Goal: Task Accomplishment & Management: Manage account settings

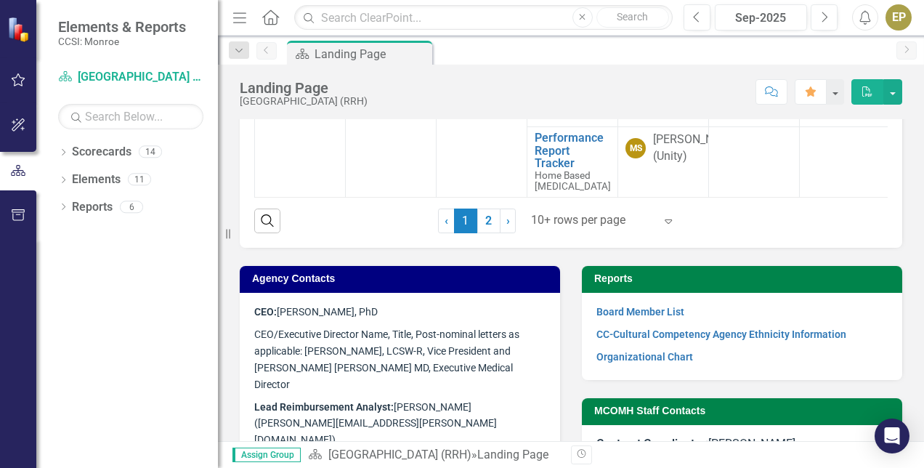
scroll to position [1004, 2]
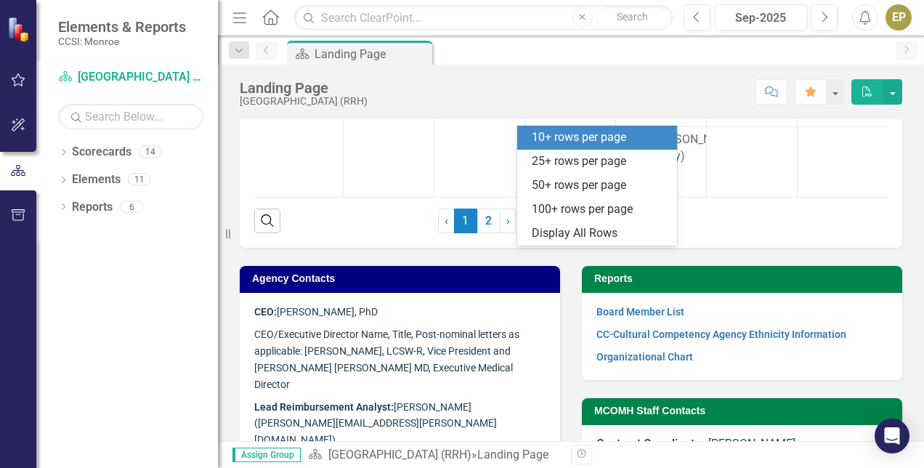
click at [612, 230] on div at bounding box center [593, 221] width 124 height 20
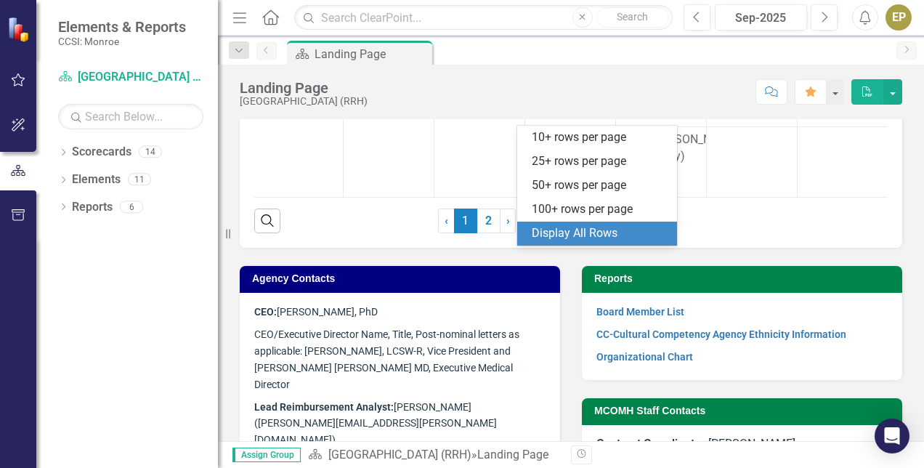
click at [592, 235] on div "Display All Rows" at bounding box center [600, 233] width 137 height 17
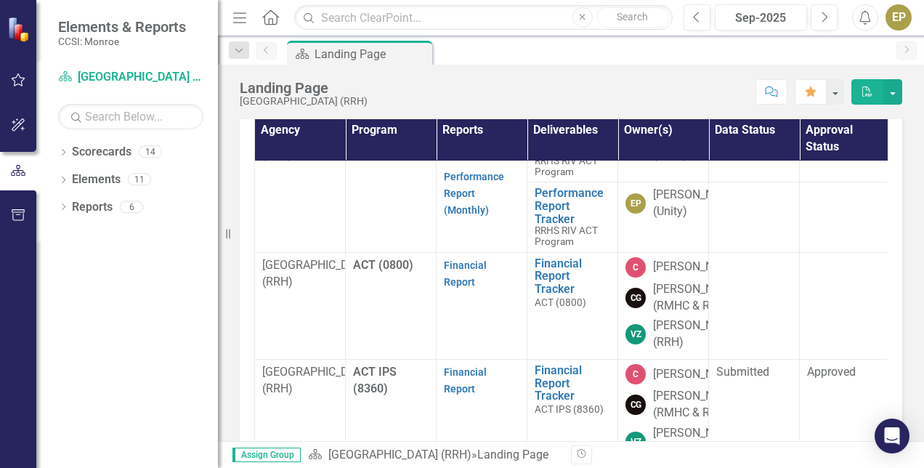
scroll to position [1891, 0]
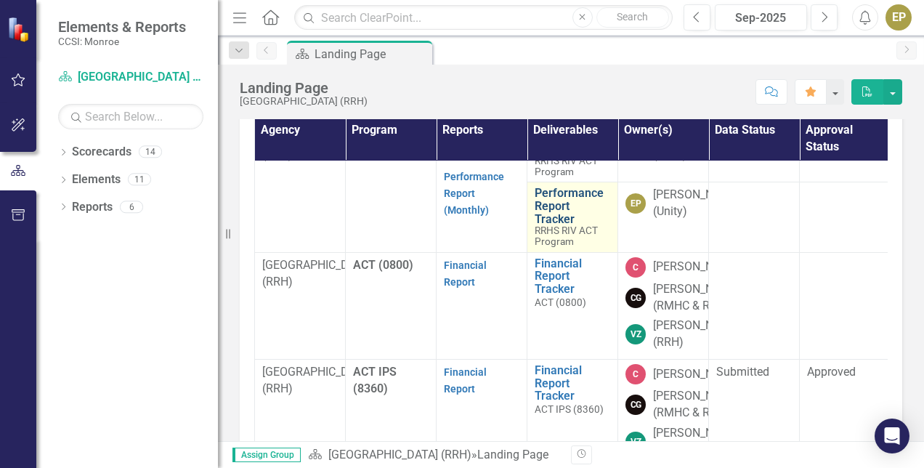
click at [551, 225] on link "Performance Report Tracker" at bounding box center [573, 206] width 76 height 39
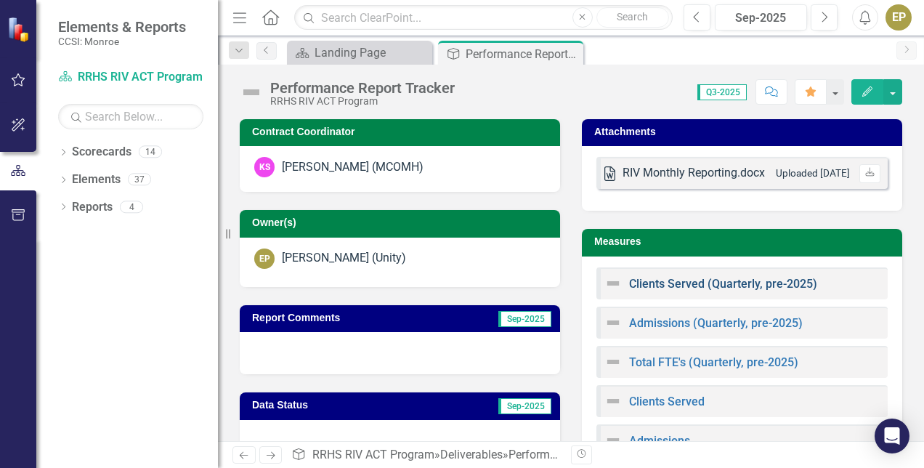
click at [725, 284] on link "Clients Served (Quarterly, pre-2025)" at bounding box center [723, 284] width 188 height 14
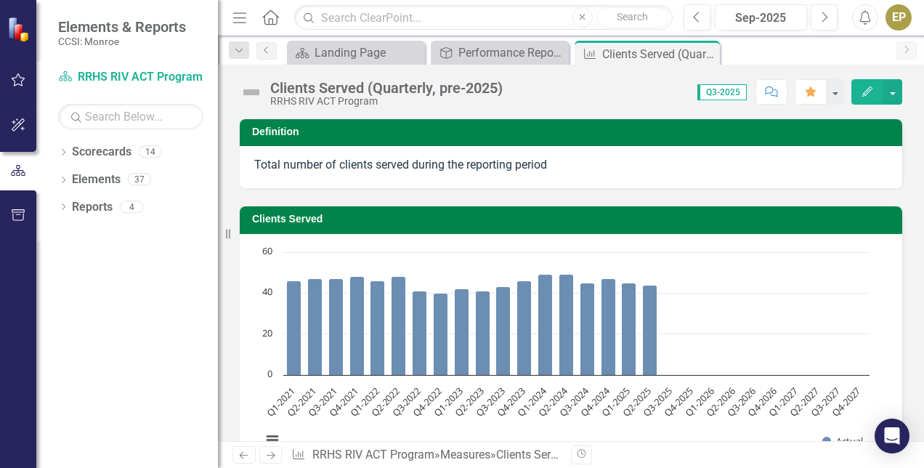
click at [657, 402] on text "Q3-2025" at bounding box center [657, 401] width 34 height 34
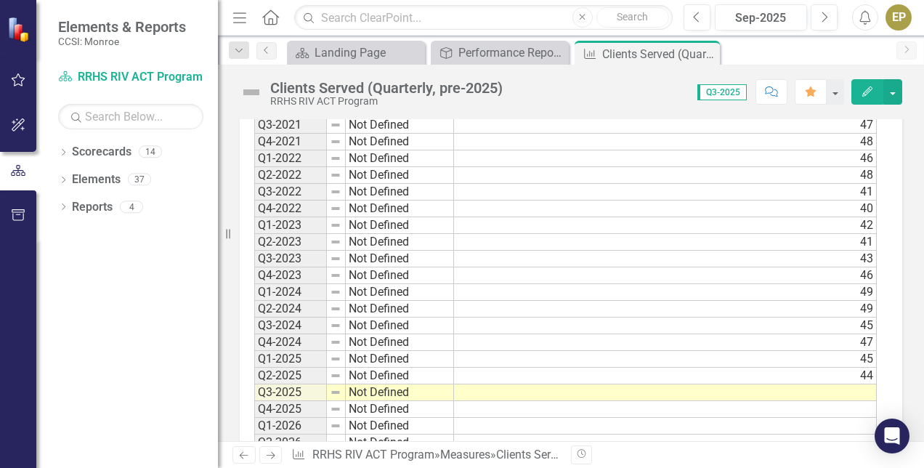
scroll to position [475, 0]
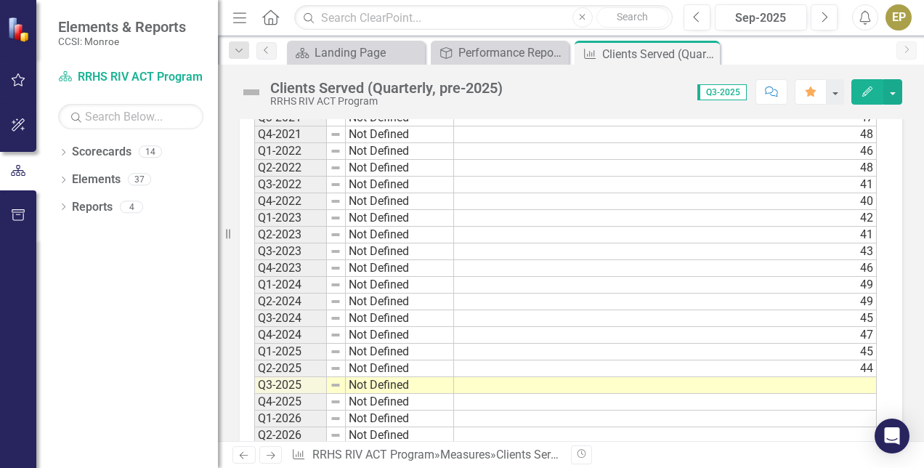
click at [853, 383] on td at bounding box center [665, 385] width 423 height 17
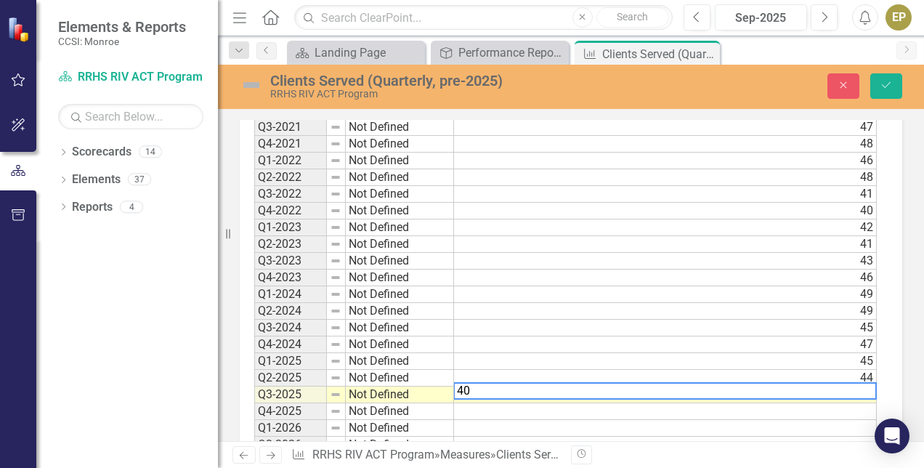
scroll to position [483, 0]
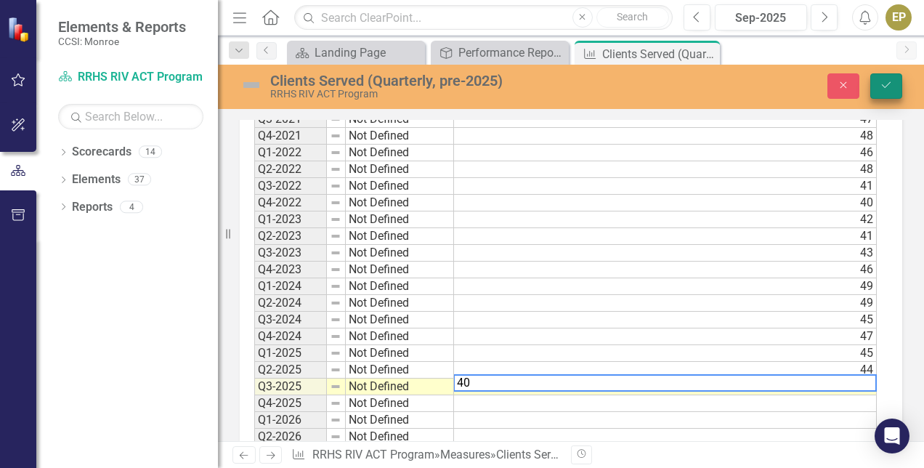
type textarea "40"
click at [900, 77] on button "Save" at bounding box center [887, 85] width 32 height 25
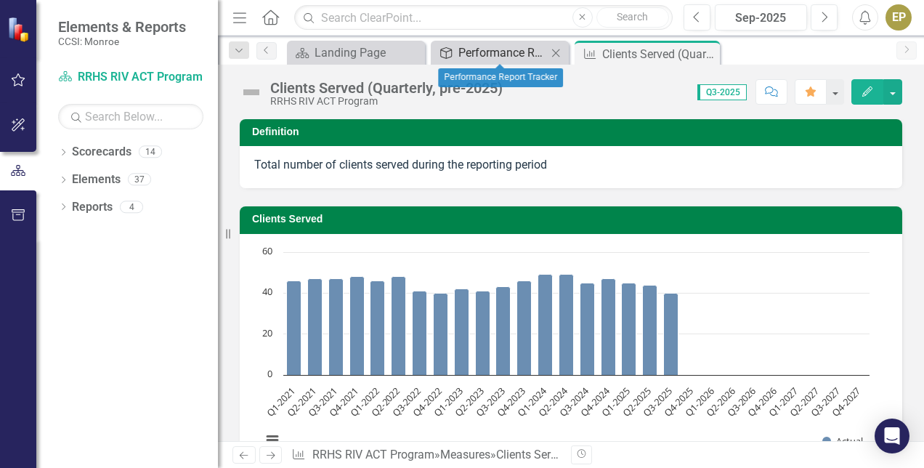
click at [497, 56] on div "Performance Report Tracker" at bounding box center [503, 53] width 89 height 18
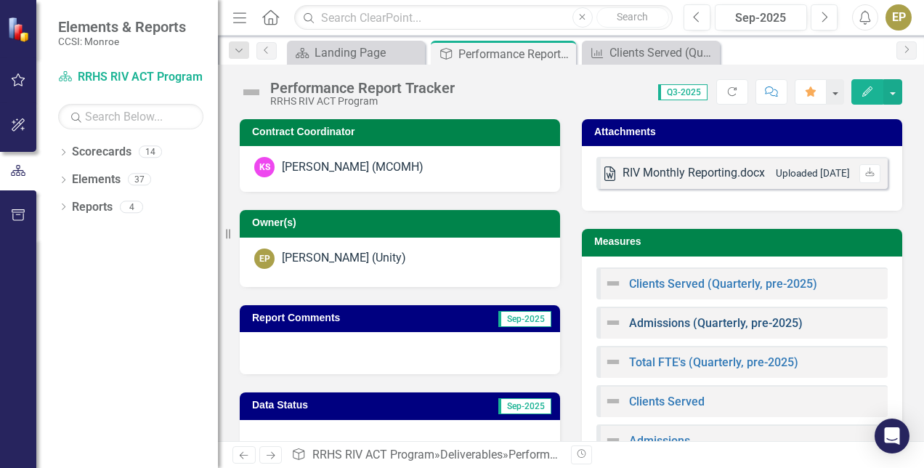
click at [683, 321] on link "Admissions (Quarterly, pre-2025)" at bounding box center [716, 323] width 174 height 14
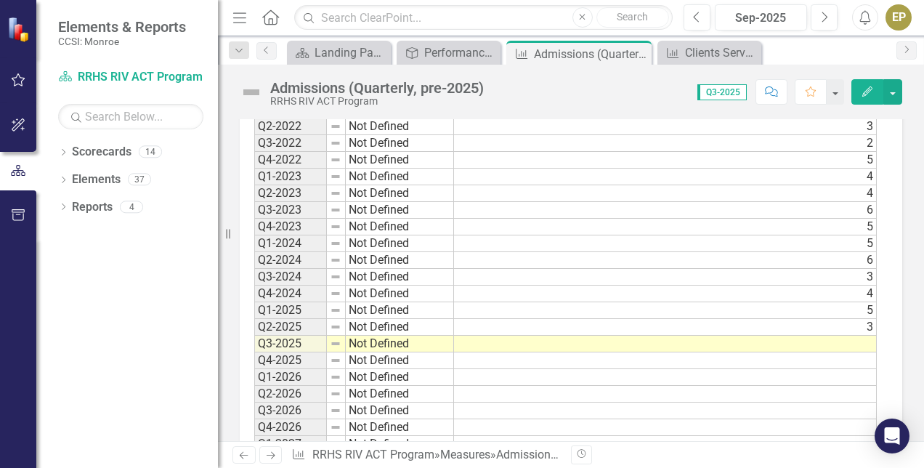
scroll to position [517, 0]
click at [856, 339] on td at bounding box center [665, 343] width 423 height 17
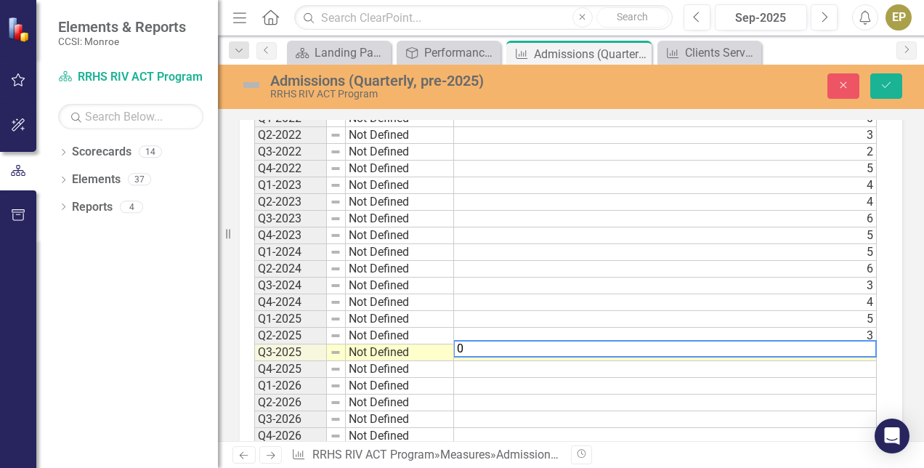
scroll to position [525, 0]
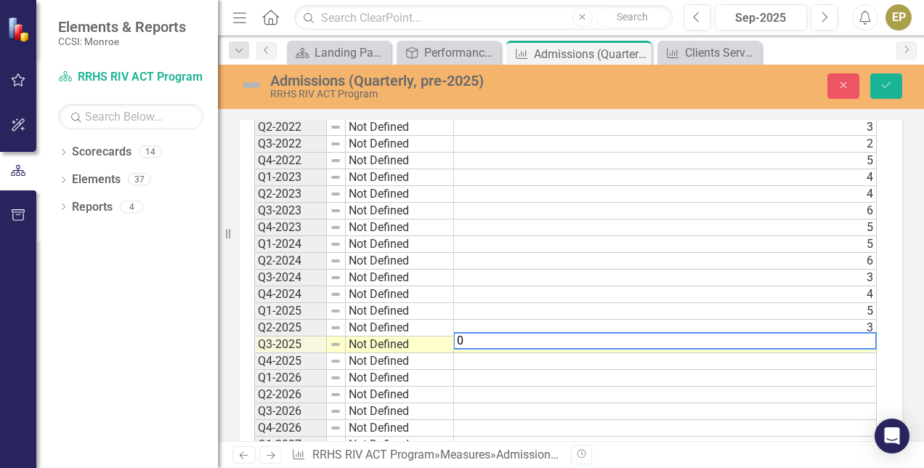
type textarea "0"
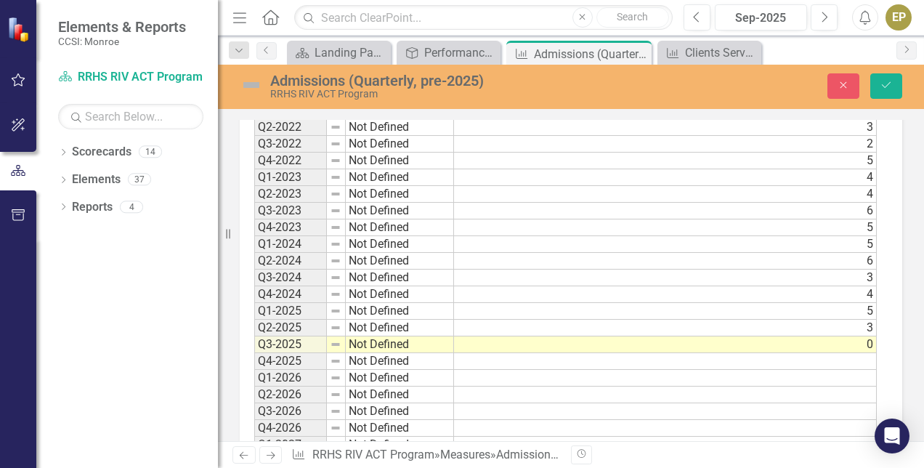
click at [885, 70] on div "Admissions (Quarterly, pre-2025) RRHS RIV ACT Program Close Save" at bounding box center [571, 87] width 706 height 44
click at [884, 81] on icon "Save" at bounding box center [886, 85] width 13 height 10
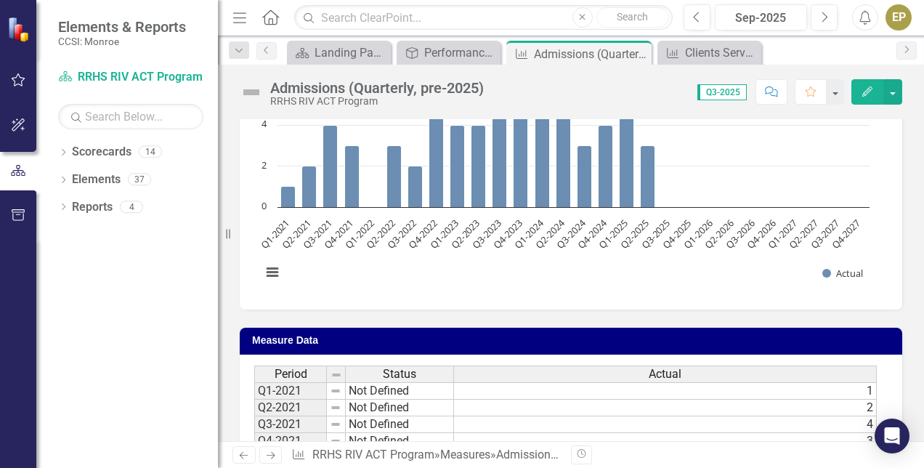
scroll to position [167, 0]
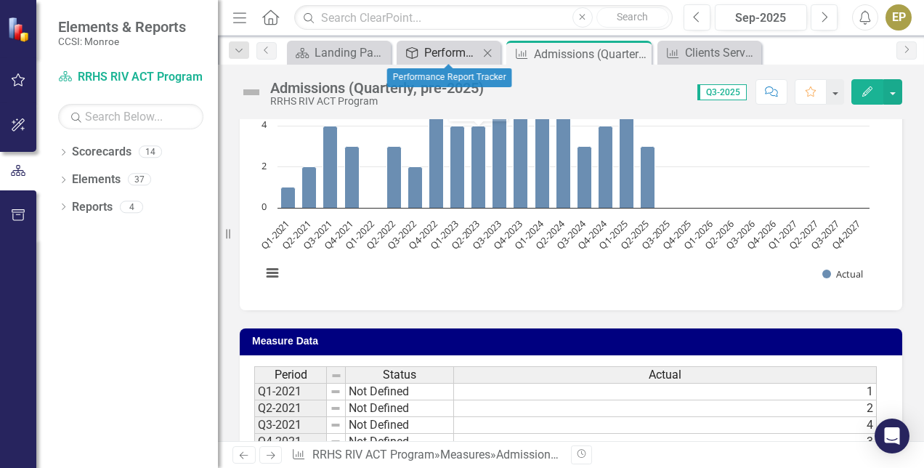
click at [429, 44] on div "Performance Report Tracker" at bounding box center [451, 53] width 55 height 18
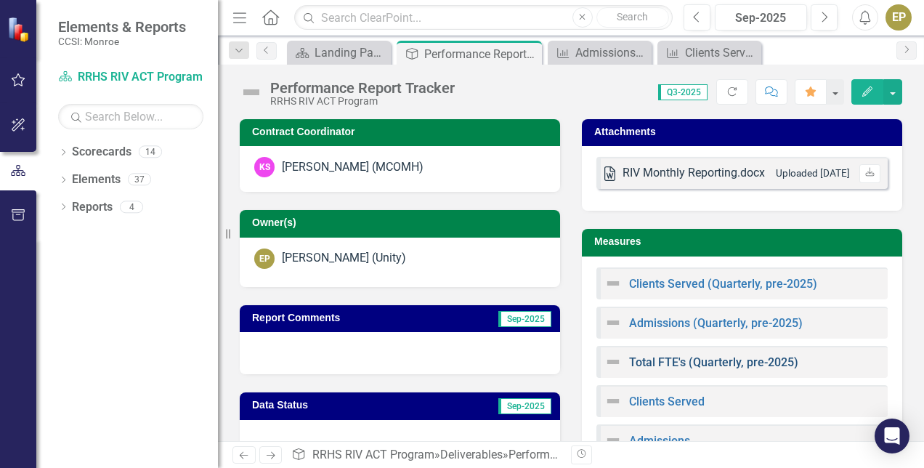
click at [667, 363] on link "Total FTE's (Quarterly, pre-2025)" at bounding box center [713, 362] width 169 height 14
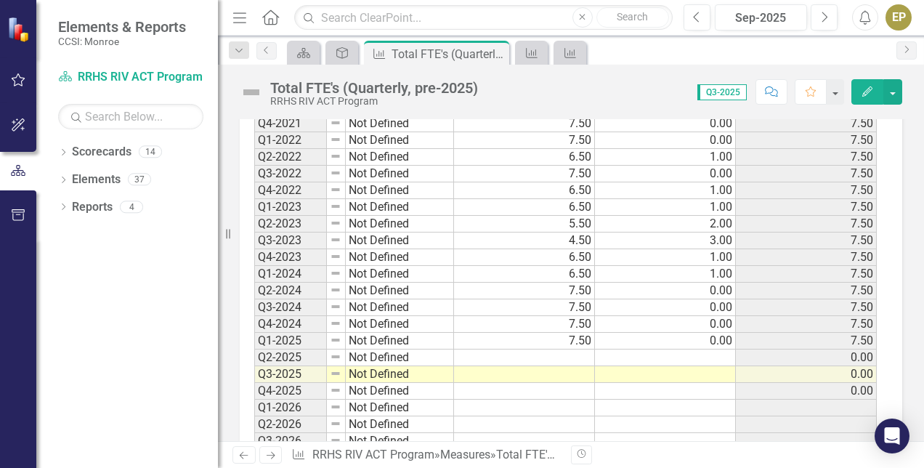
scroll to position [788, 0]
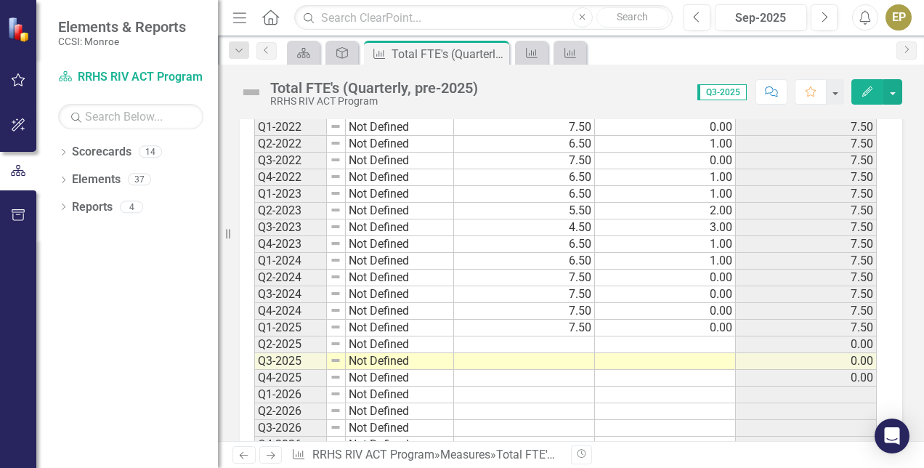
click at [574, 339] on td at bounding box center [524, 344] width 141 height 17
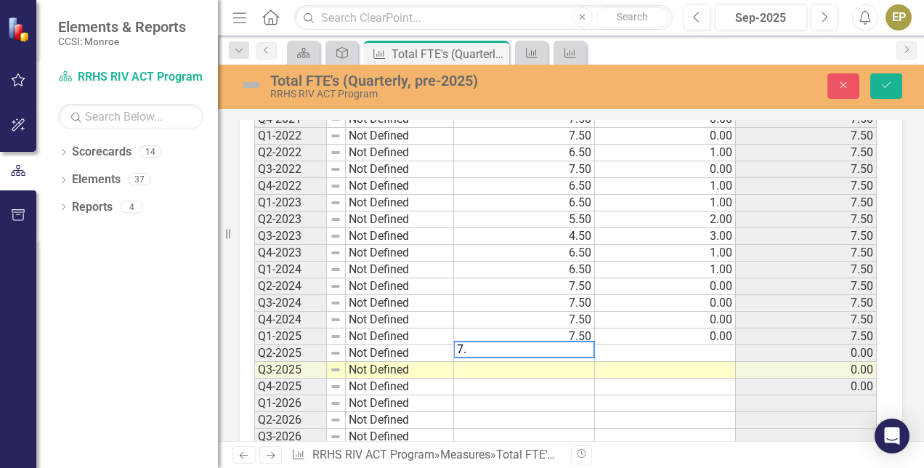
scroll to position [796, 0]
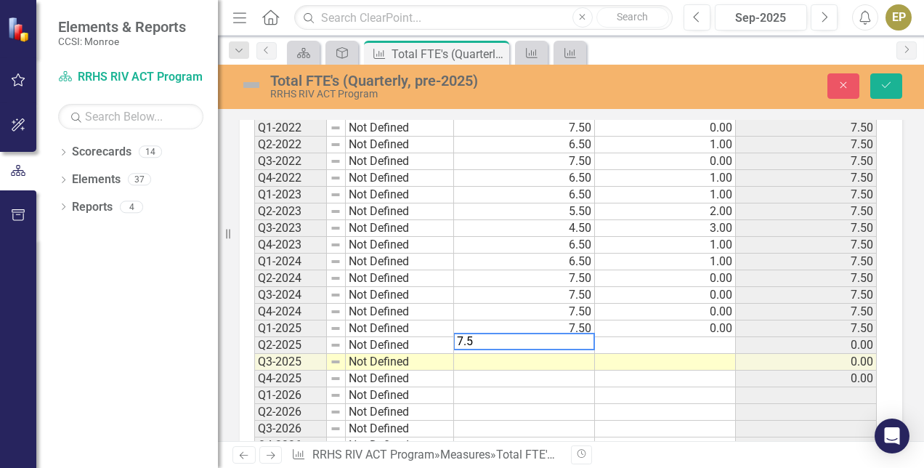
type textarea "7.50"
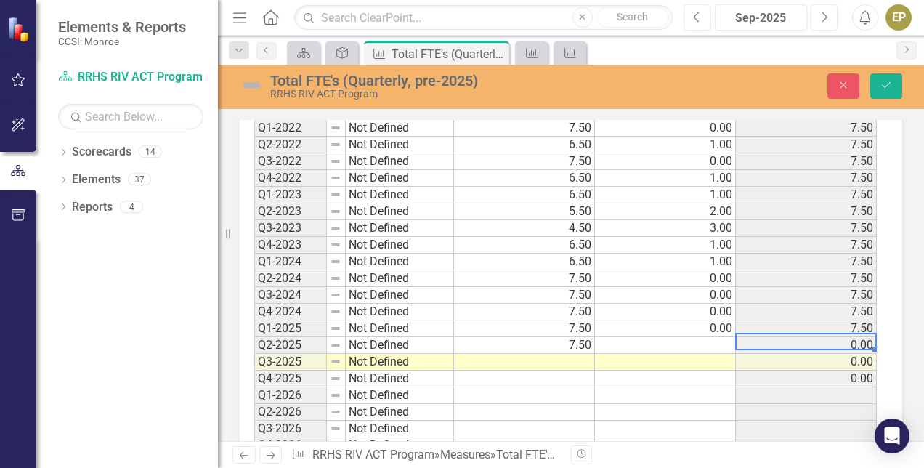
click at [669, 347] on td at bounding box center [665, 345] width 141 height 17
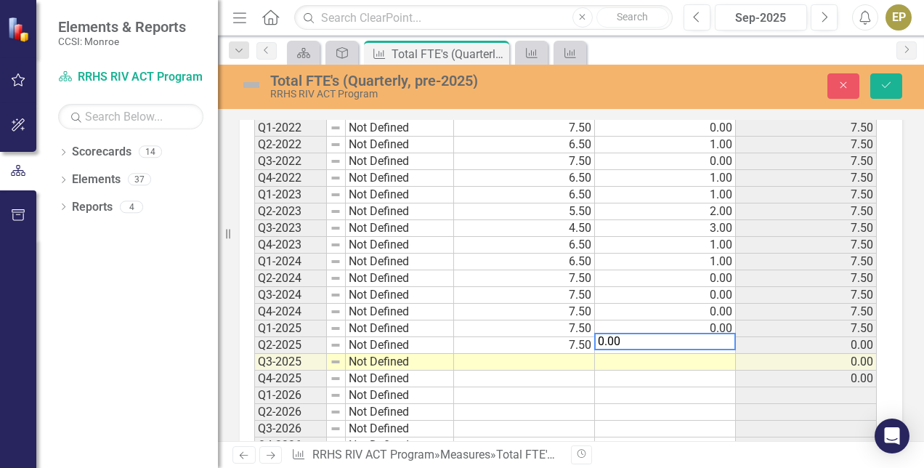
type textarea "0.00"
click at [563, 362] on td at bounding box center [524, 362] width 141 height 17
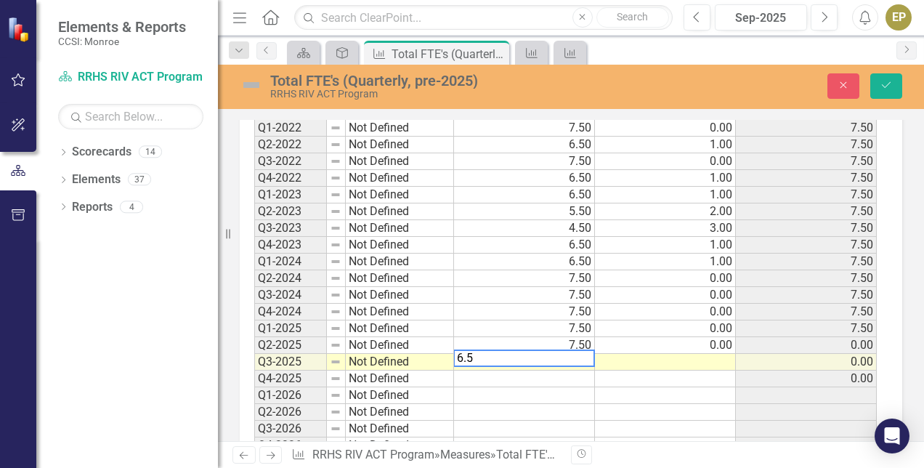
type textarea "6.50"
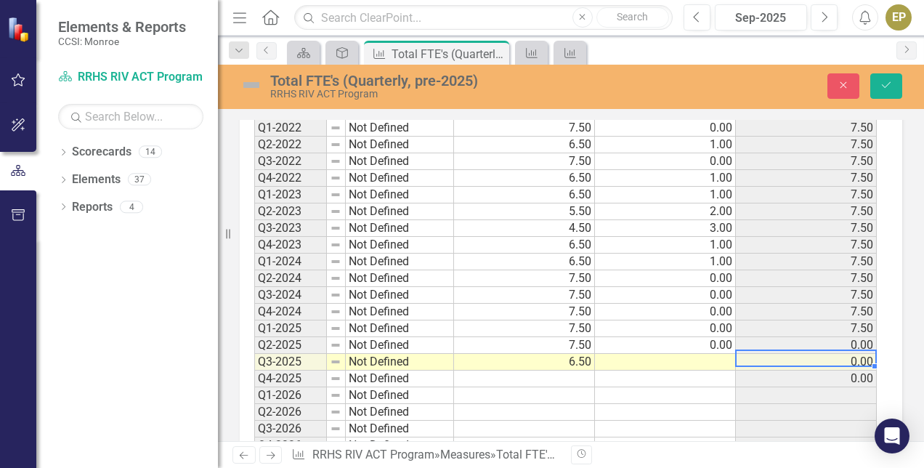
click at [704, 355] on td at bounding box center [665, 362] width 141 height 17
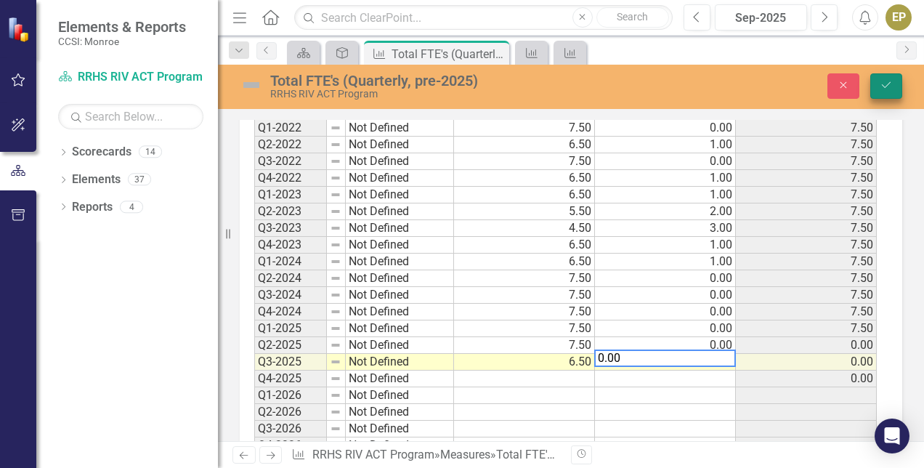
type textarea "0.00"
click at [890, 83] on icon "Save" at bounding box center [886, 85] width 13 height 10
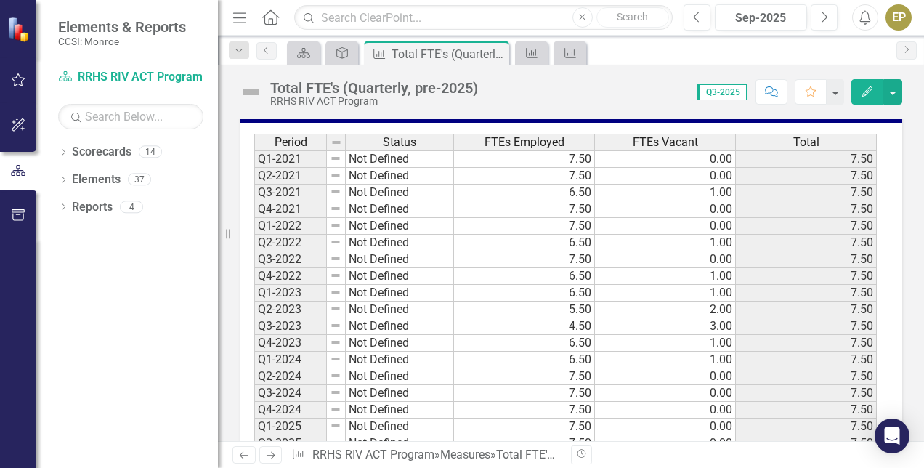
scroll to position [740, 0]
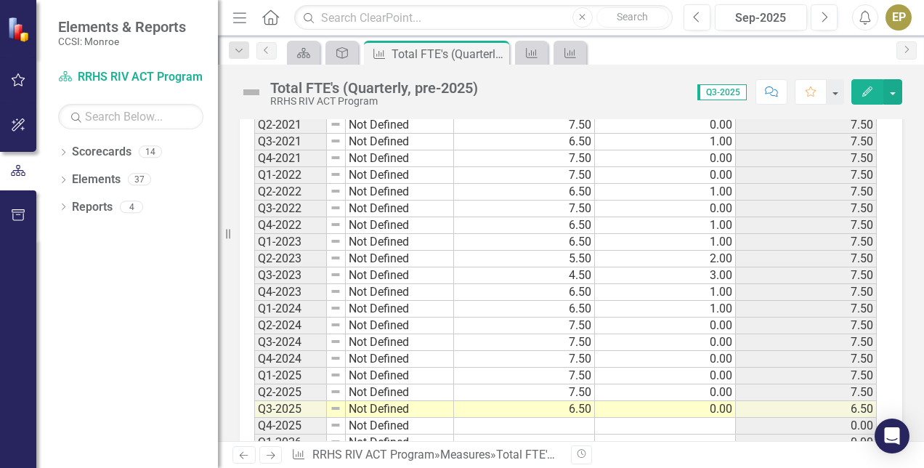
click at [709, 406] on td "0.00" at bounding box center [665, 409] width 141 height 17
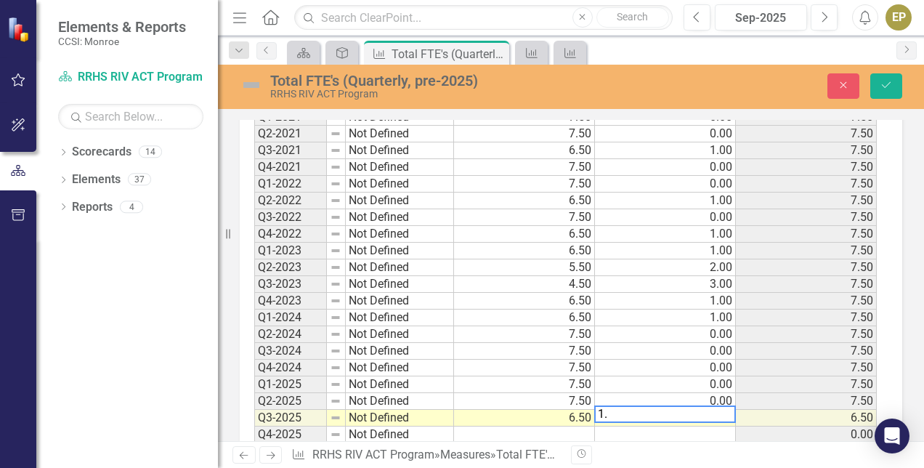
scroll to position [748, 0]
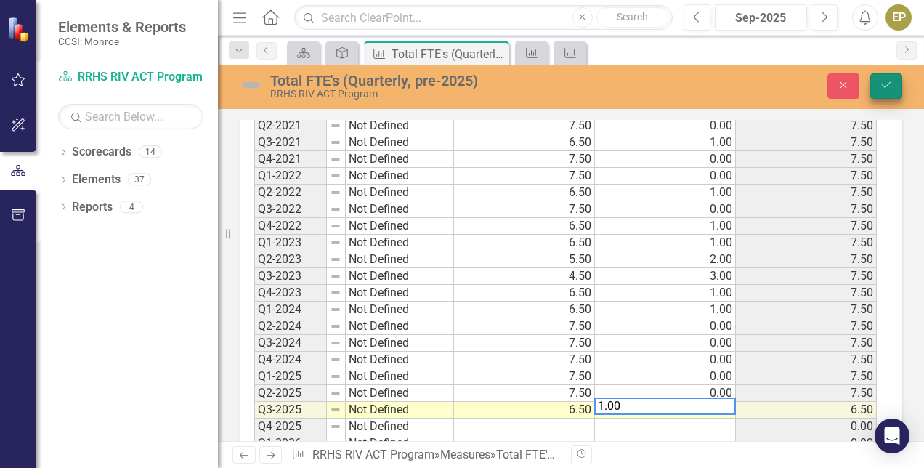
type textarea "1.00"
click at [888, 86] on icon "Save" at bounding box center [886, 85] width 13 height 10
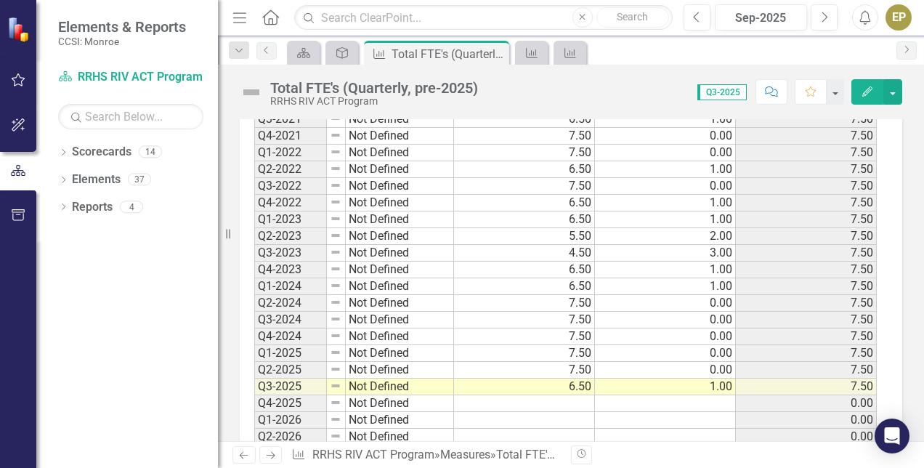
scroll to position [762, 0]
click at [335, 56] on icon "Deliverable" at bounding box center [342, 53] width 15 height 12
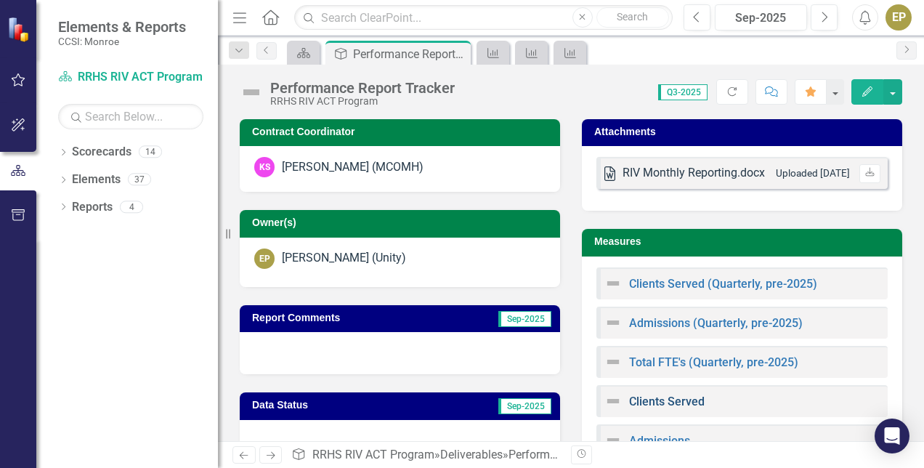
click at [661, 402] on link "Clients Served" at bounding box center [667, 402] width 76 height 14
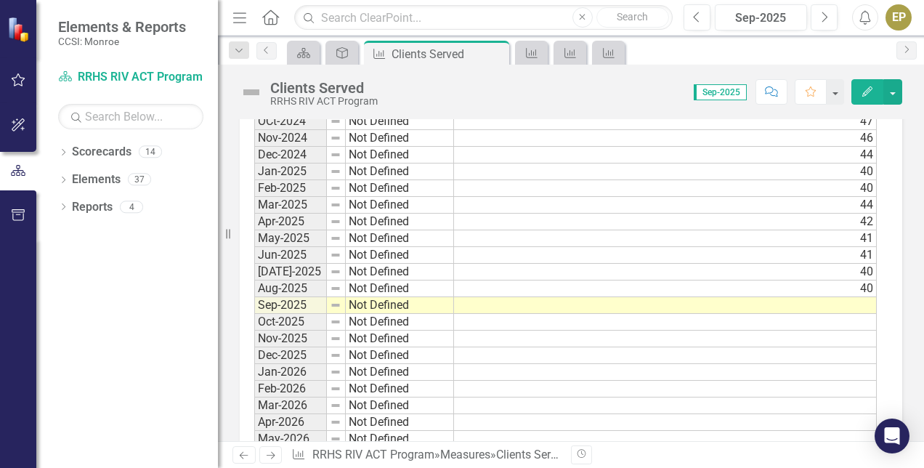
scroll to position [1192, 0]
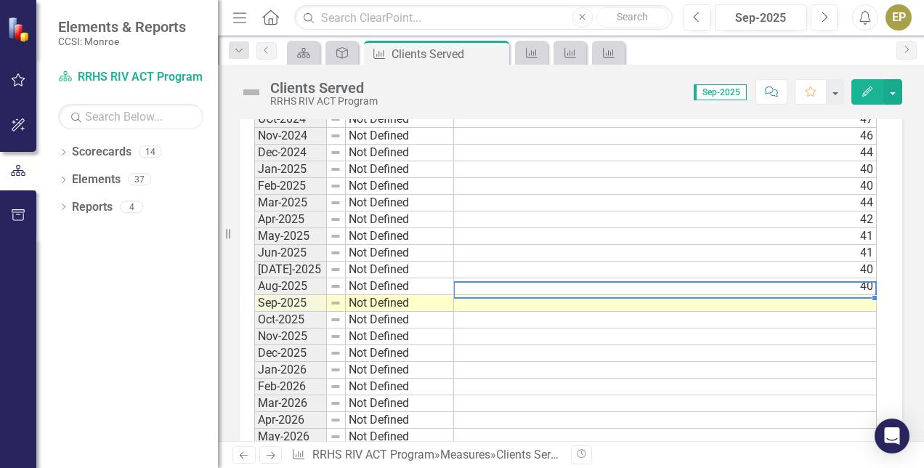
click at [868, 295] on td at bounding box center [665, 303] width 423 height 17
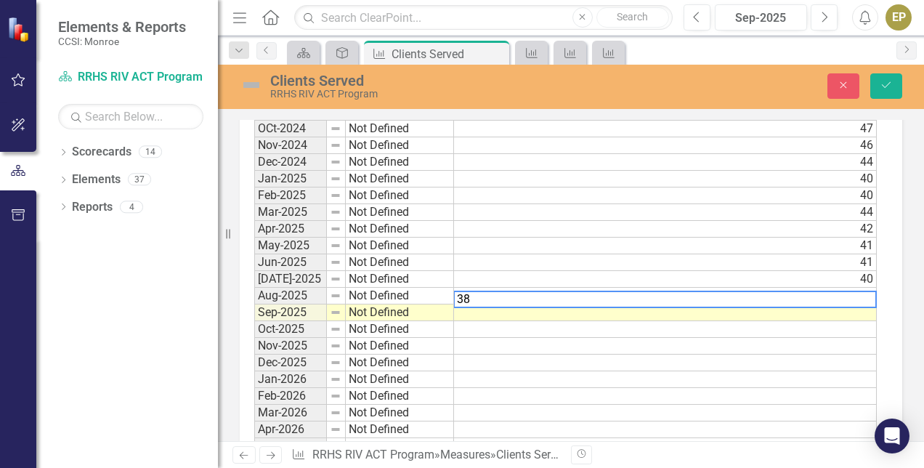
scroll to position [1200, 0]
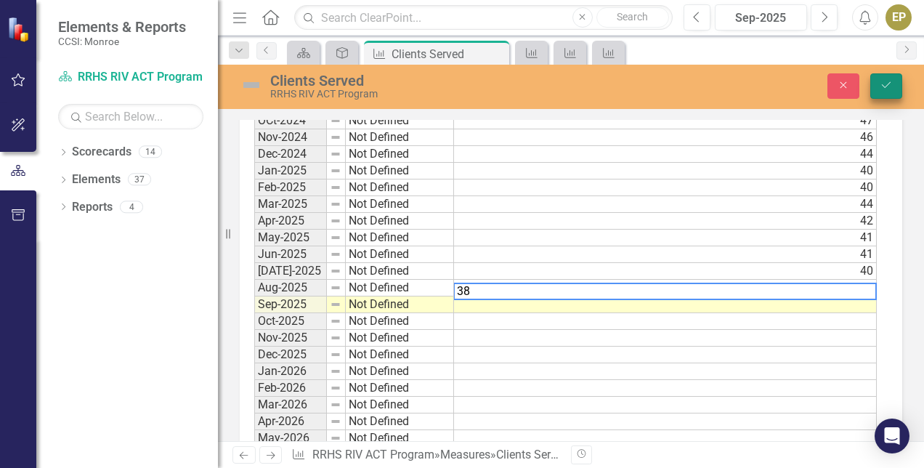
type textarea "38"
click at [892, 77] on button "Save" at bounding box center [887, 85] width 32 height 25
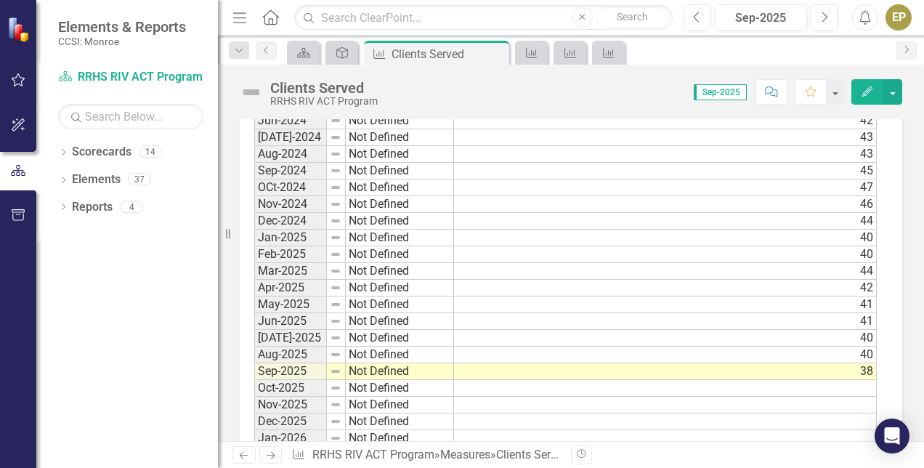
scroll to position [1166, 0]
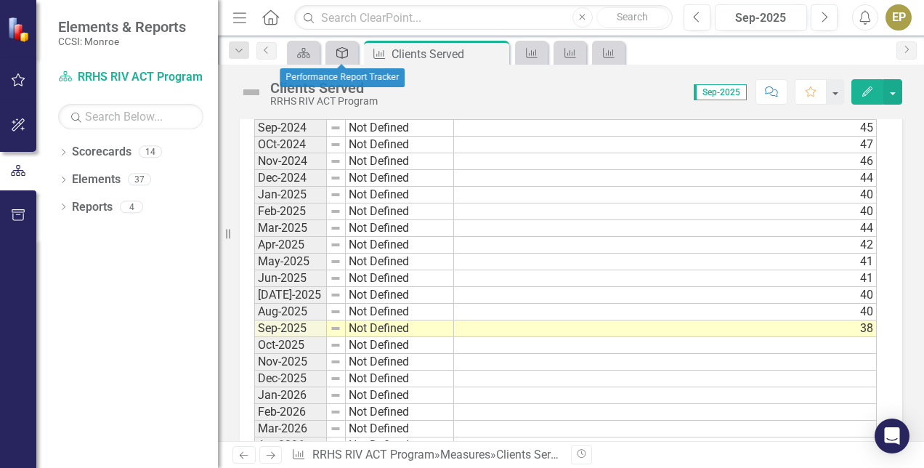
click at [344, 49] on icon "Deliverable" at bounding box center [342, 53] width 15 height 12
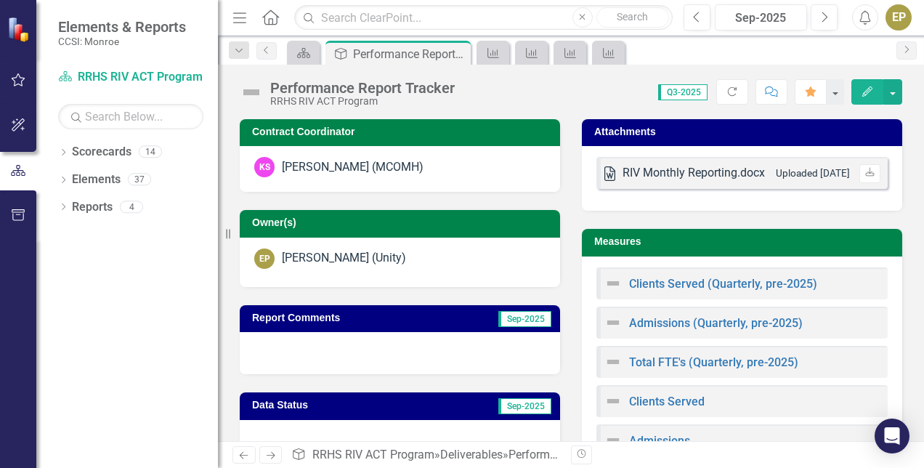
scroll to position [89, 0]
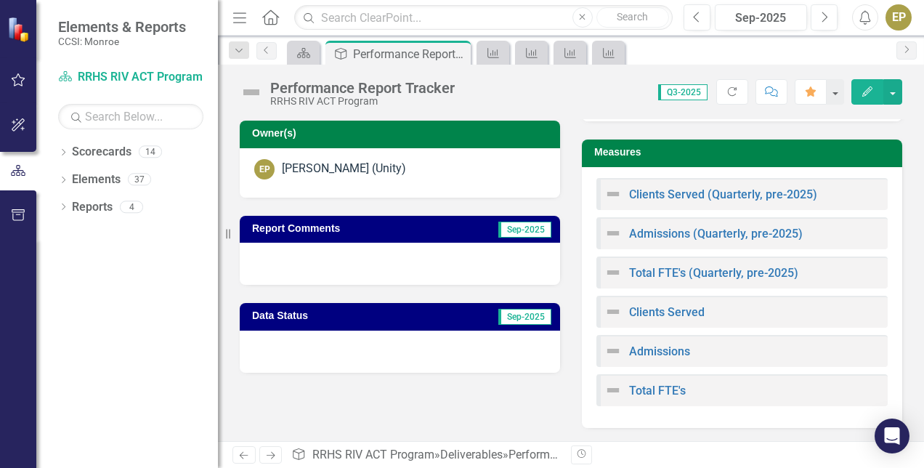
click at [643, 358] on div "Admissions" at bounding box center [648, 350] width 86 height 17
click at [653, 348] on link "Admissions" at bounding box center [659, 351] width 61 height 14
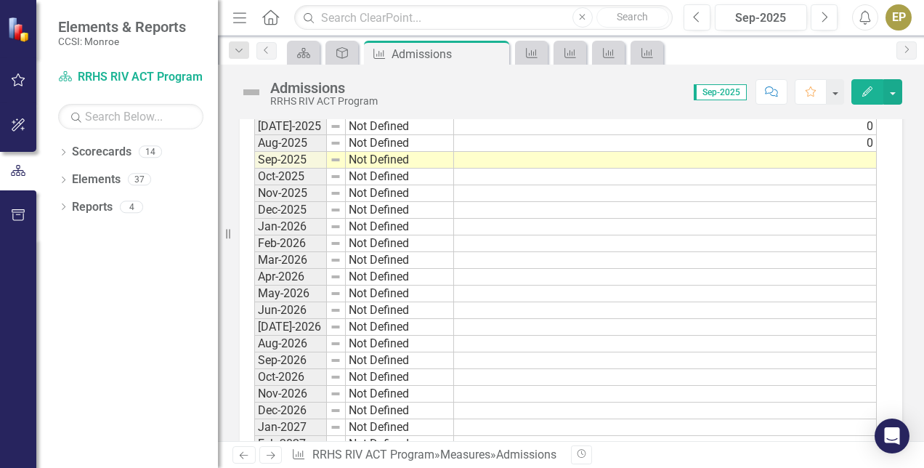
scroll to position [1325, 0]
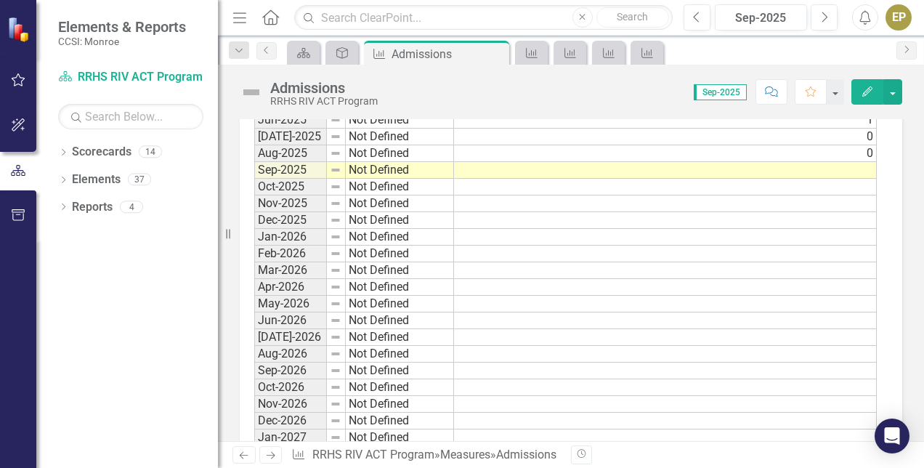
click at [860, 162] on td at bounding box center [665, 170] width 423 height 17
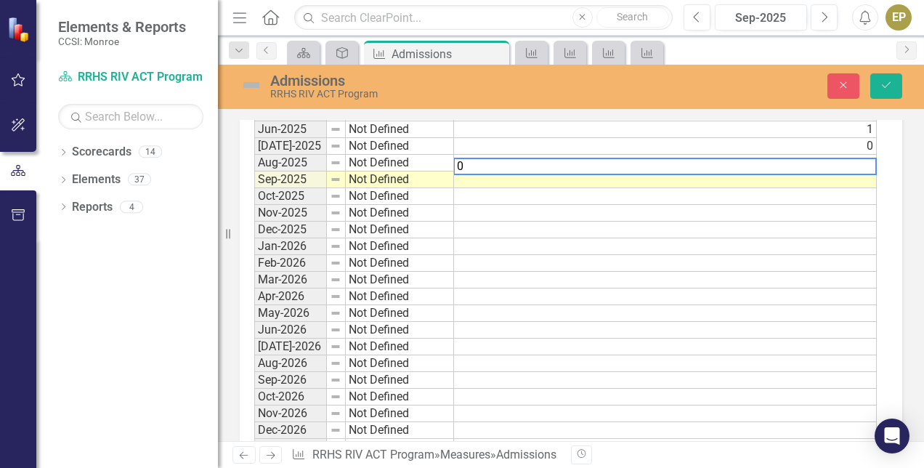
scroll to position [1333, 0]
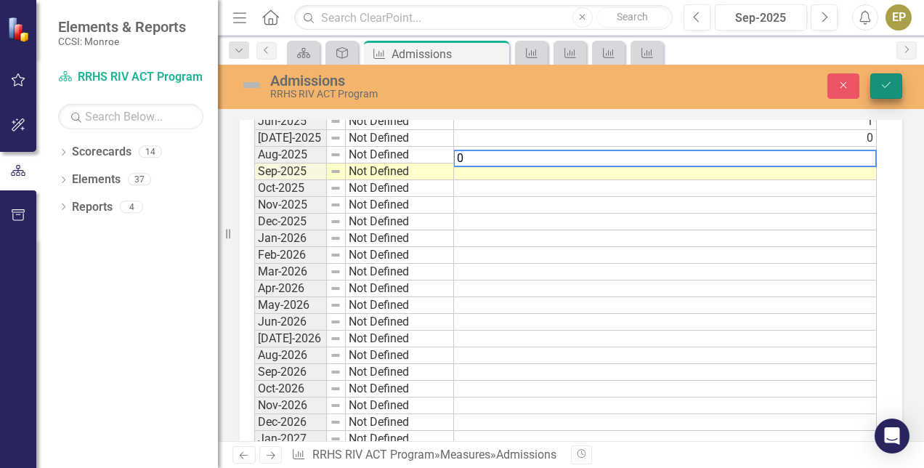
type textarea "0"
click at [887, 80] on icon "Save" at bounding box center [886, 85] width 13 height 10
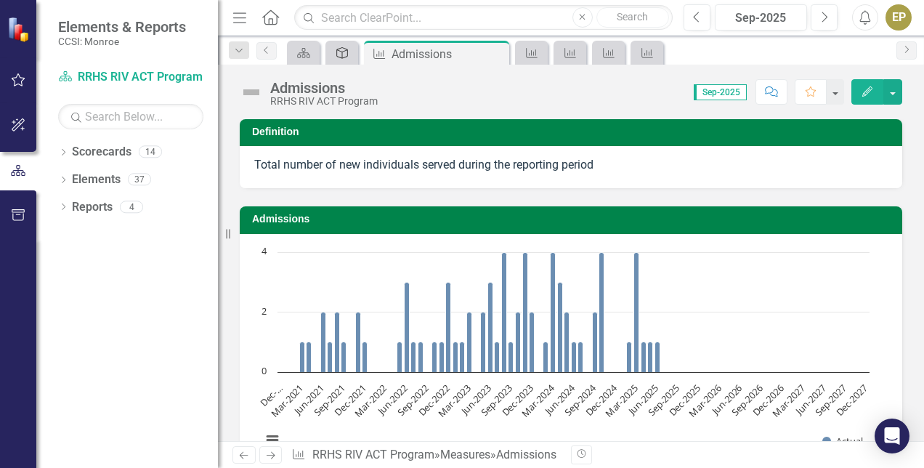
click at [329, 55] on div "Deliverable" at bounding box center [339, 53] width 20 height 18
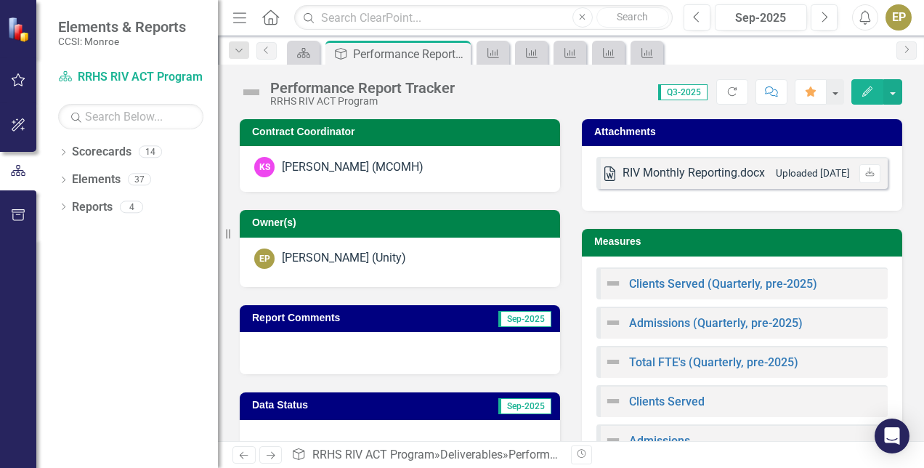
scroll to position [89, 0]
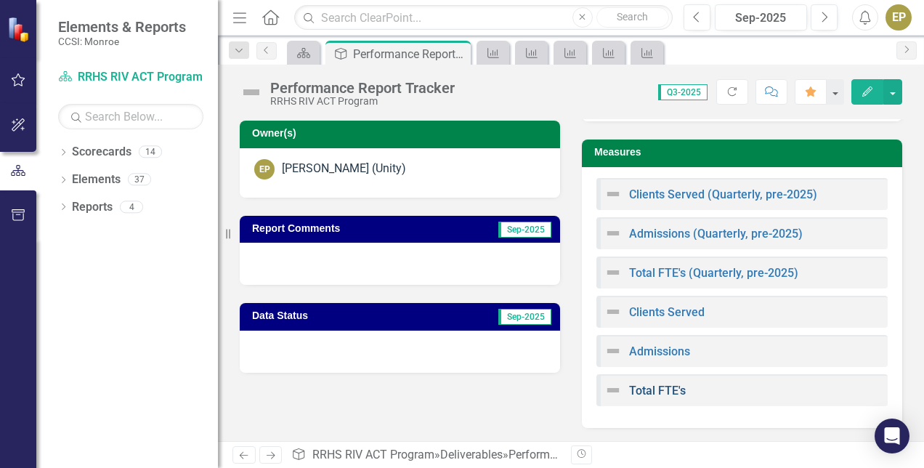
click at [649, 390] on link "Total FTE's" at bounding box center [657, 391] width 57 height 14
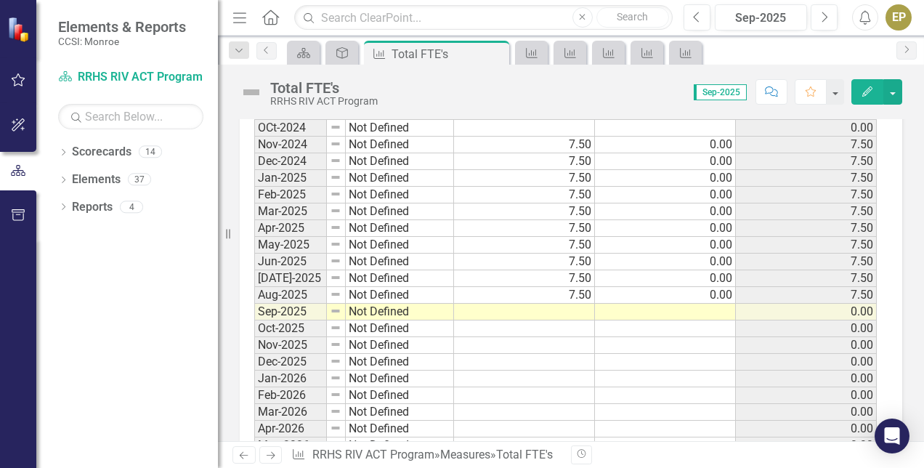
scroll to position [1474, 0]
click at [568, 302] on td at bounding box center [524, 310] width 141 height 17
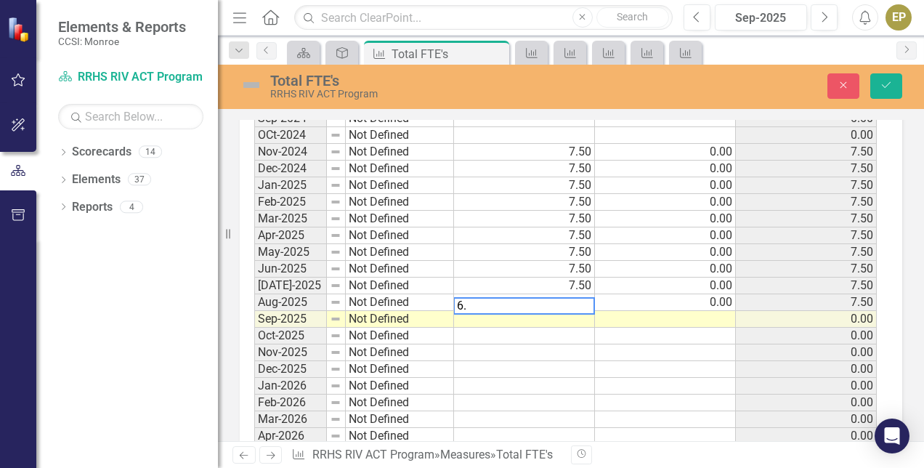
scroll to position [1482, 0]
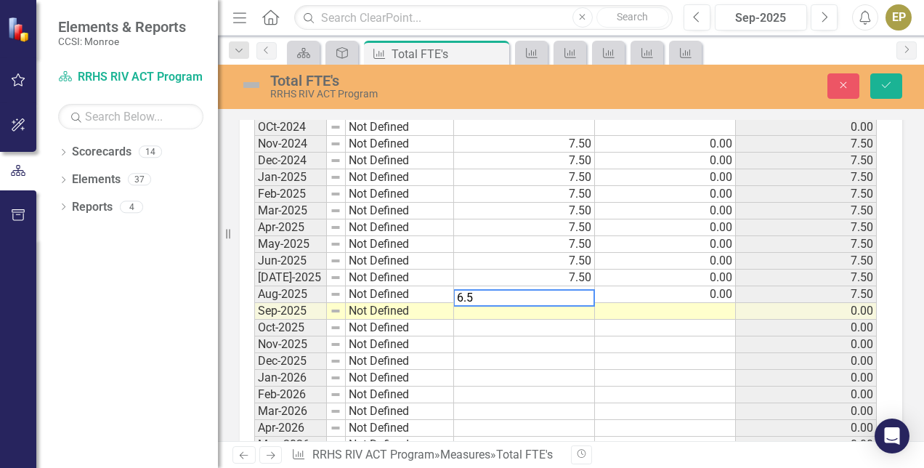
type textarea "6.50"
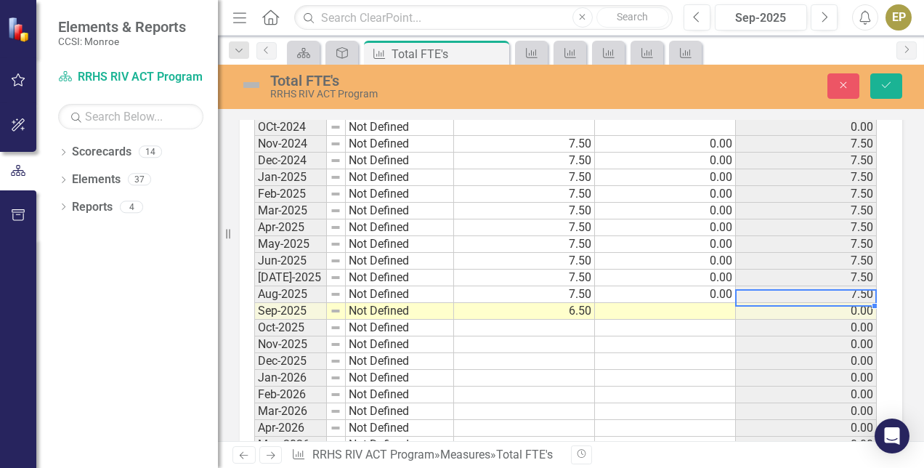
click at [699, 303] on td at bounding box center [665, 311] width 141 height 17
type textarea "1.00"
click at [883, 82] on icon "Save" at bounding box center [886, 85] width 13 height 10
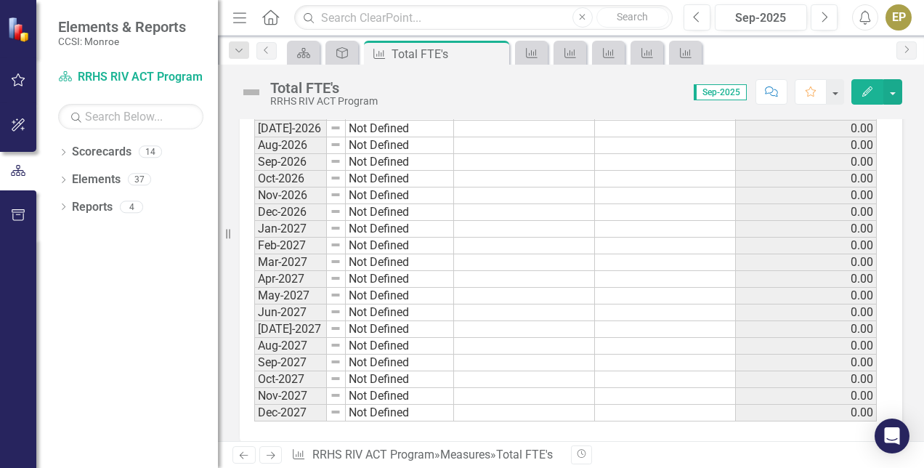
scroll to position [1838, 0]
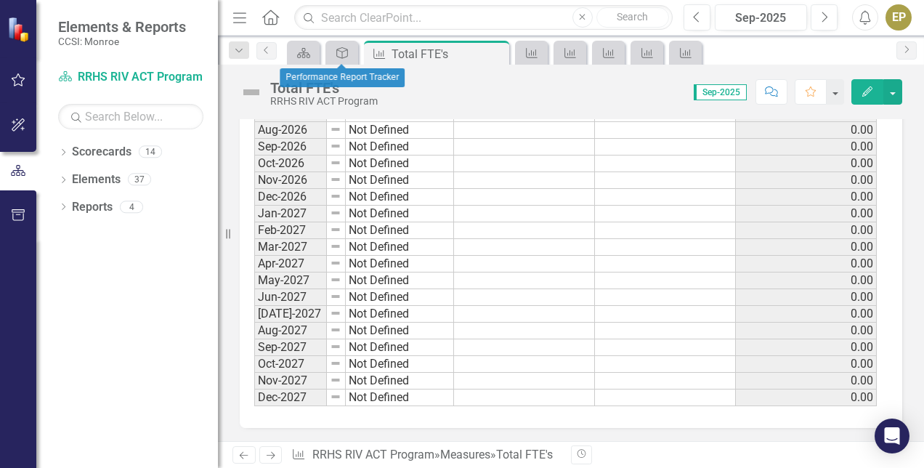
click at [326, 60] on div "Deliverable" at bounding box center [342, 53] width 33 height 24
click at [333, 60] on div "Deliverable" at bounding box center [339, 53] width 20 height 18
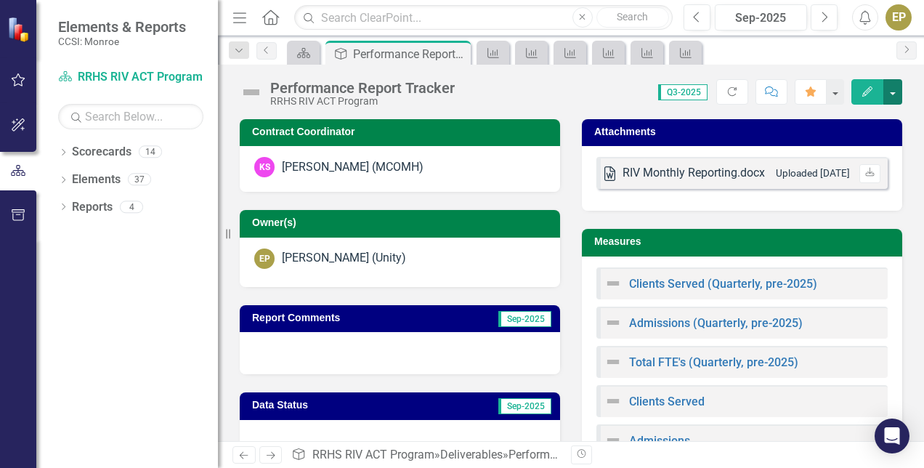
click at [888, 97] on button "button" at bounding box center [893, 91] width 19 height 25
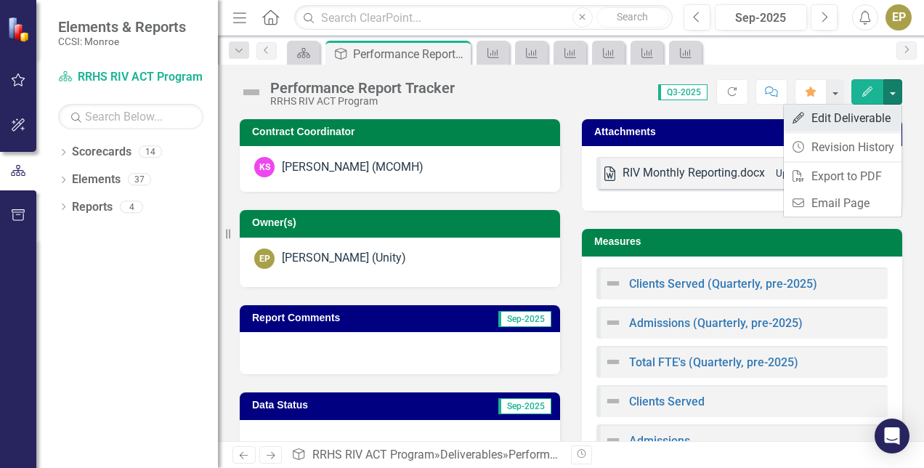
click at [859, 113] on link "Edit Edit Deliverable" at bounding box center [843, 118] width 118 height 27
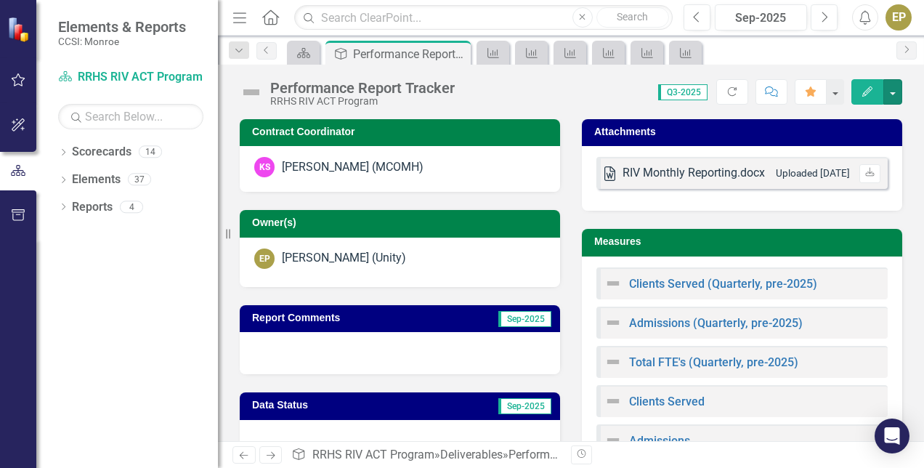
scroll to position [89, 0]
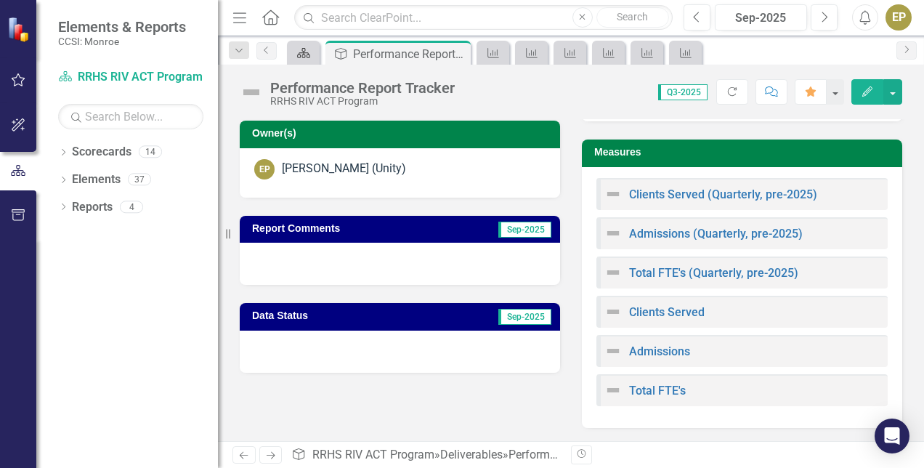
click at [298, 47] on icon "Scorecard" at bounding box center [304, 53] width 15 height 12
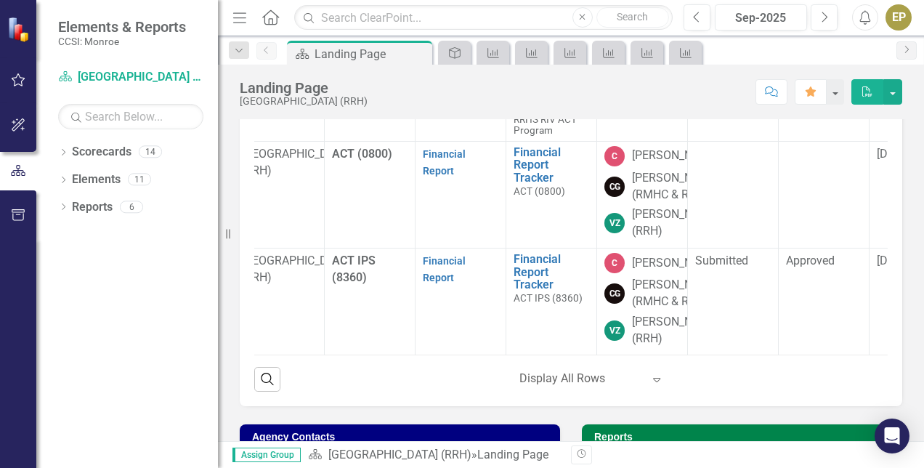
scroll to position [1849, 21]
click at [664, 52] on div "[PERSON_NAME] (Unity)" at bounding box center [675, 35] width 87 height 33
click at [656, 109] on div "[PERSON_NAME] (Unity)" at bounding box center [675, 92] width 87 height 33
click at [724, 141] on td at bounding box center [733, 106] width 91 height 70
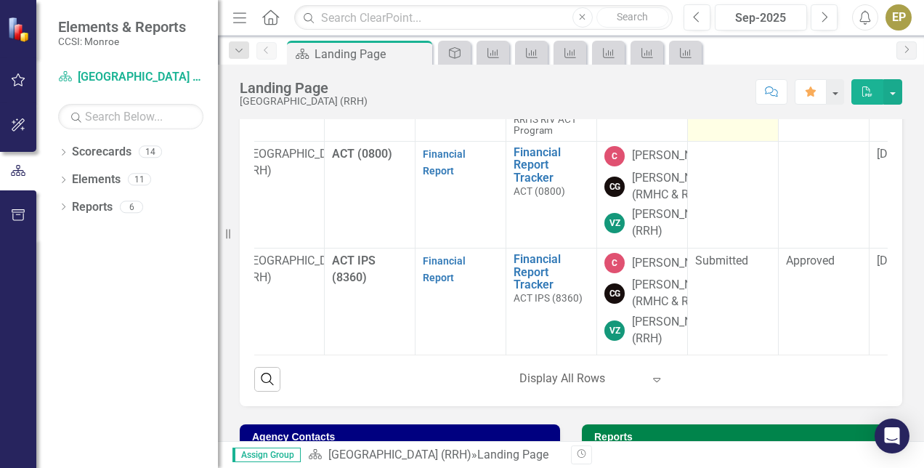
click at [724, 141] on td at bounding box center [733, 106] width 91 height 70
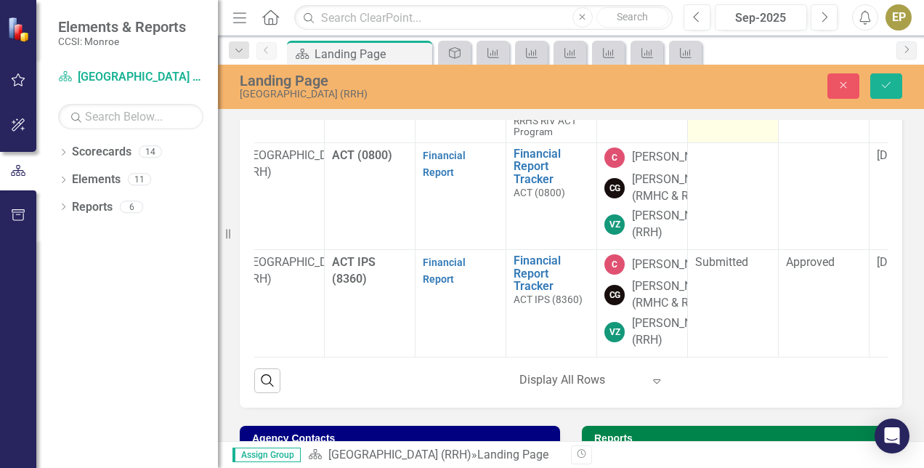
click at [706, 104] on icon at bounding box center [702, 102] width 7 height 4
click at [888, 86] on icon "Save" at bounding box center [886, 85] width 13 height 10
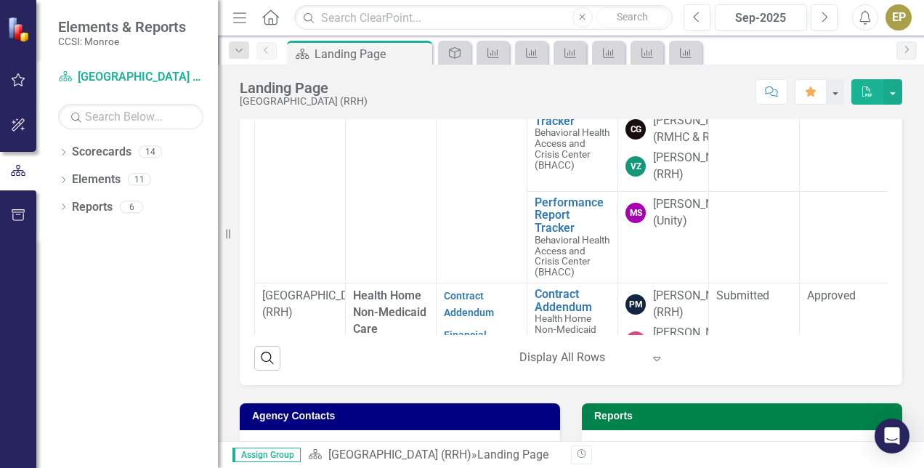
scroll to position [0, 0]
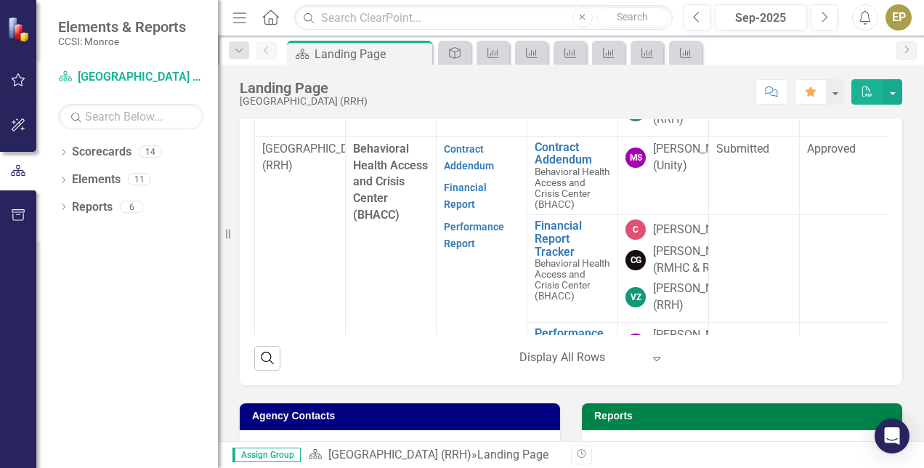
click at [893, 21] on div "EP" at bounding box center [899, 17] width 26 height 26
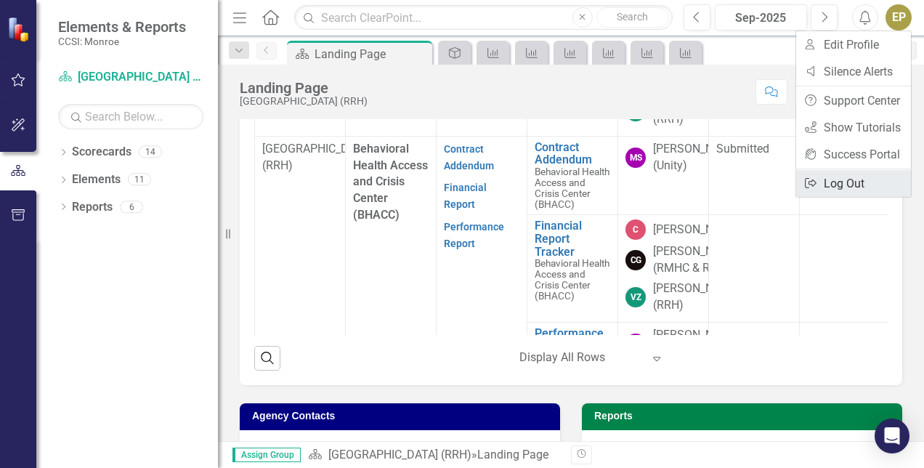
click at [820, 186] on link "Logout Log Out" at bounding box center [854, 183] width 115 height 27
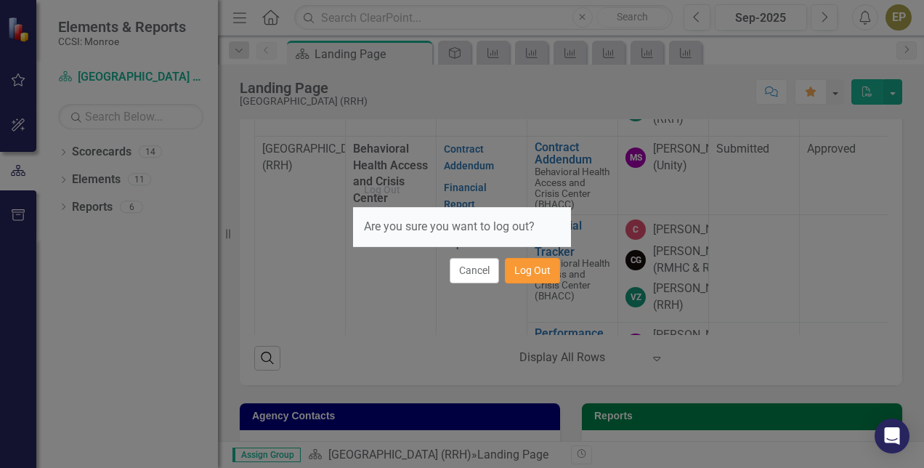
click at [553, 279] on button "Log Out" at bounding box center [532, 270] width 55 height 25
